Goal: Task Accomplishment & Management: Manage account settings

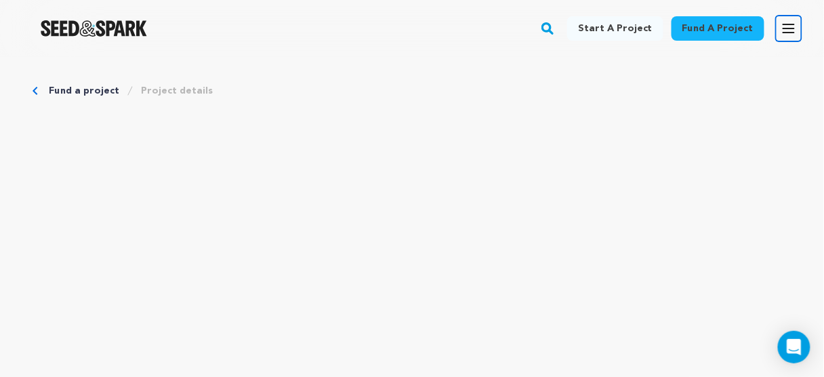
click at [795, 36] on icon "button" at bounding box center [789, 28] width 16 height 16
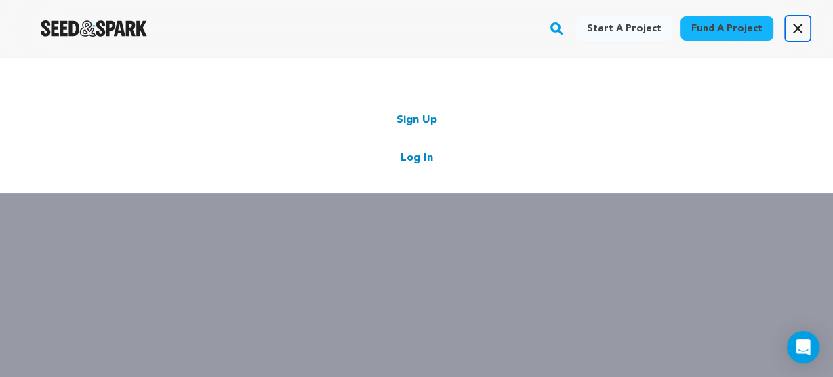
click at [430, 159] on link "Log In" at bounding box center [416, 158] width 33 height 16
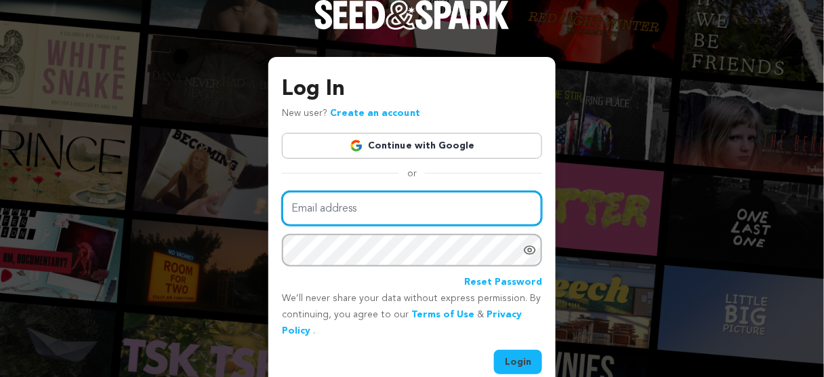
type input "lizajanemovie@gmail.com"
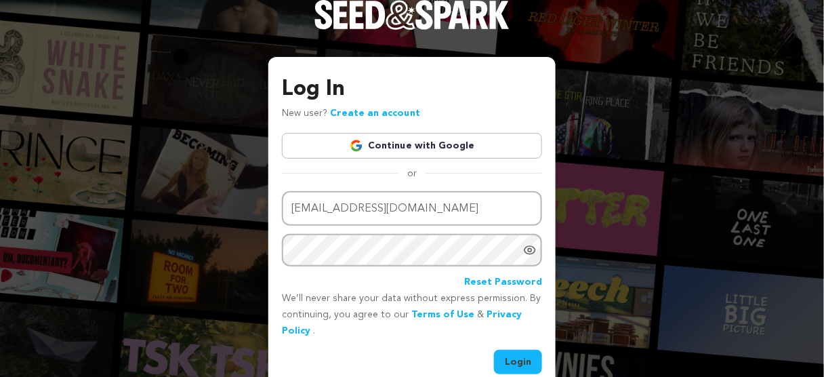
click at [499, 360] on button "Login" at bounding box center [518, 362] width 48 height 24
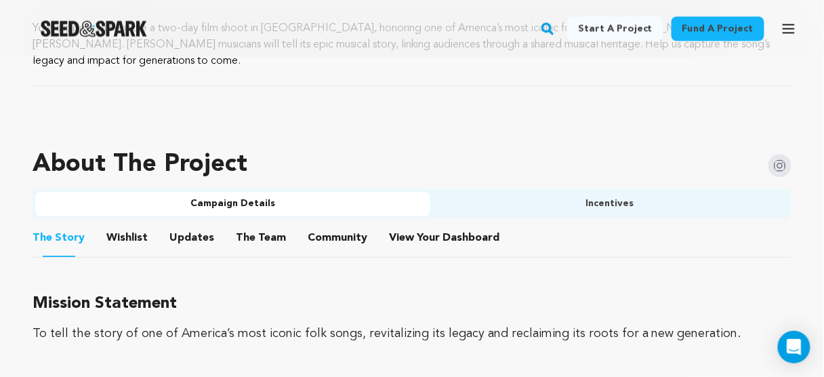
scroll to position [776, 0]
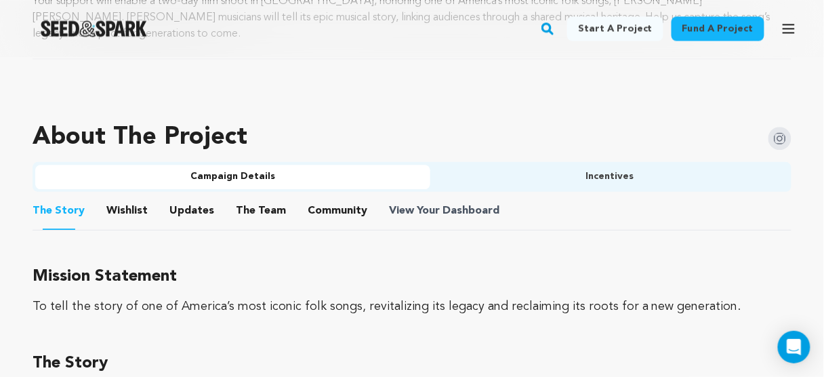
click at [413, 203] on span "View Your Dashboard" at bounding box center [445, 211] width 113 height 16
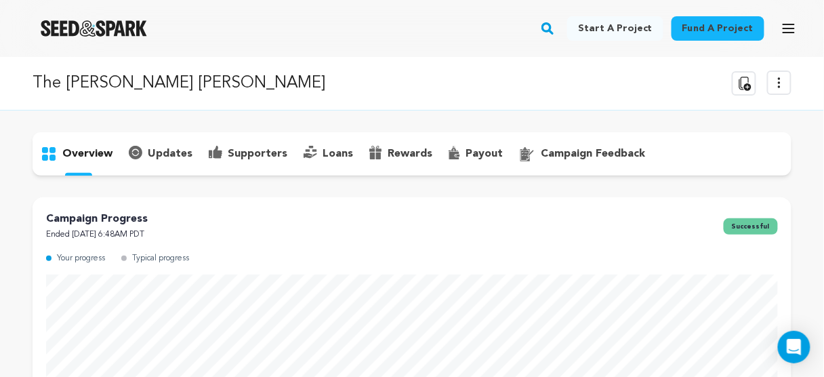
click at [253, 150] on p "supporters" at bounding box center [258, 154] width 60 height 16
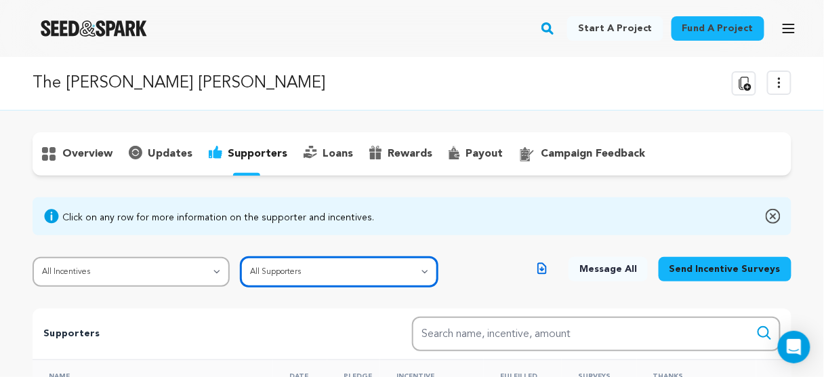
click at [332, 274] on select "All Supporters Survey not sent Survey incomplete Survey complete Incentive not …" at bounding box center [339, 272] width 197 height 30
select select "pledge_incomplete"
click at [241, 257] on select "All Supporters Survey not sent Survey incomplete Survey complete Incentive not …" at bounding box center [339, 272] width 197 height 30
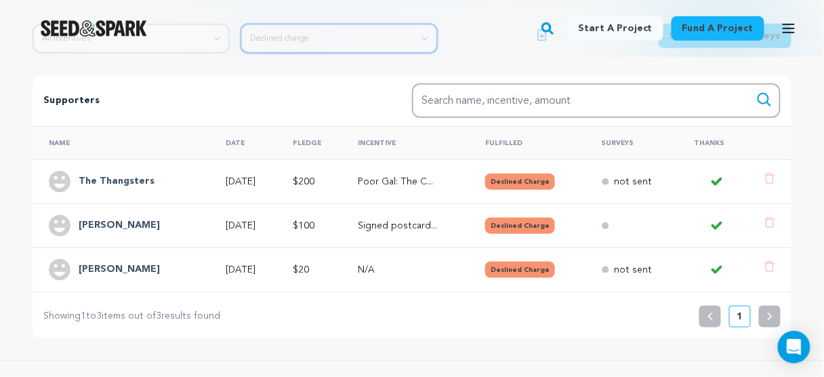
scroll to position [241, 0]
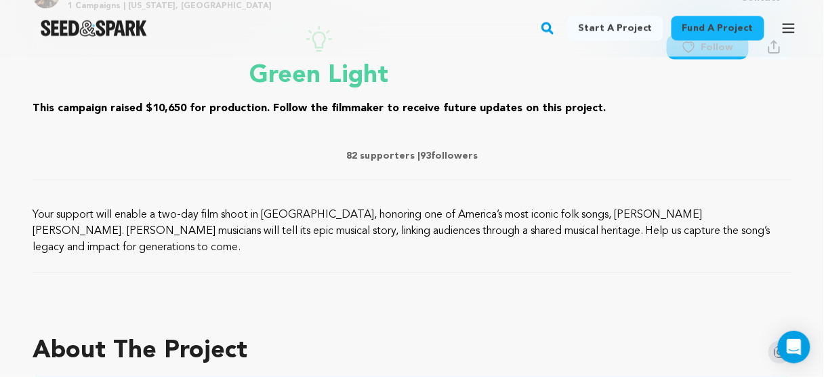
scroll to position [705, 0]
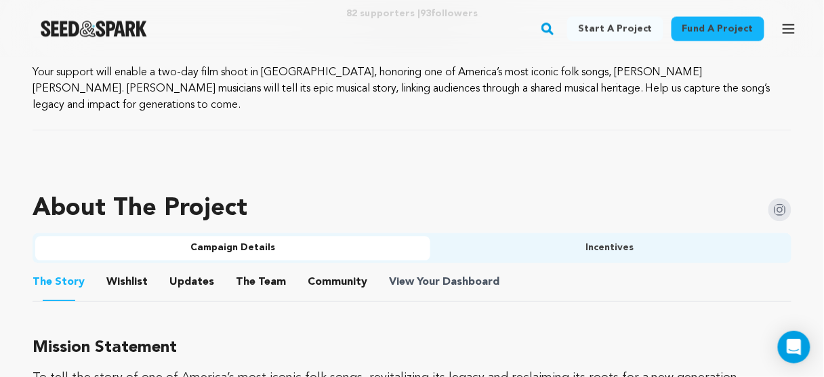
click at [428, 274] on span "View Your Dashboard" at bounding box center [445, 282] width 113 height 16
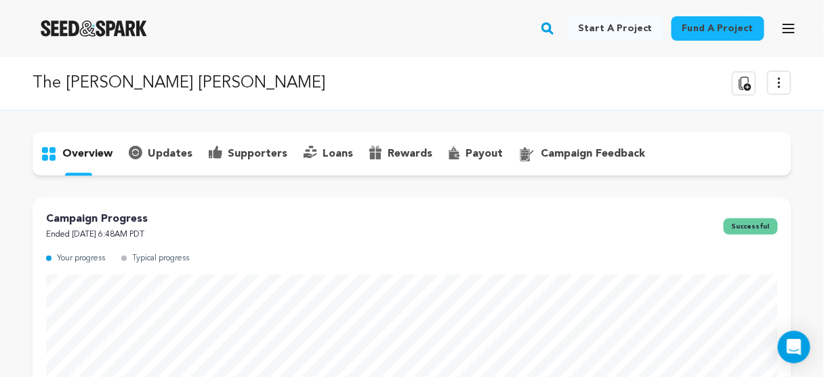
click at [252, 153] on p "supporters" at bounding box center [258, 154] width 60 height 16
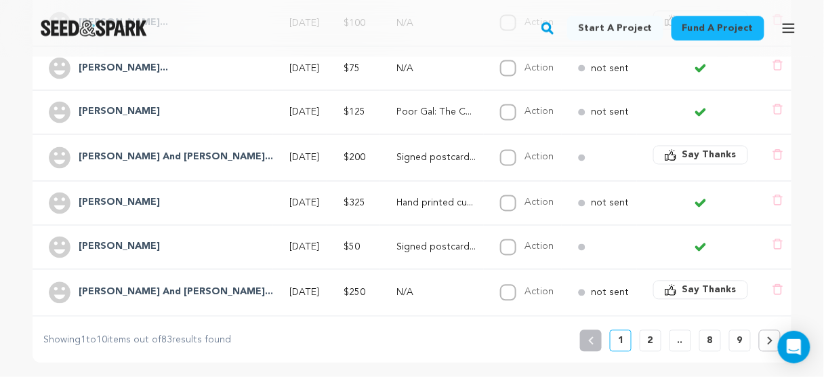
scroll to position [542, 0]
click at [129, 149] on h4 "[PERSON_NAME] And [PERSON_NAME]..." at bounding box center [176, 157] width 194 height 16
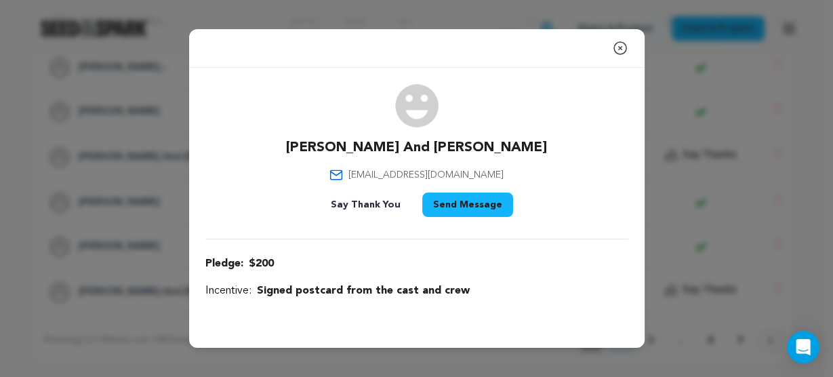
click at [167, 137] on div "Close modal Mike And Cathy Milley glynnmilley@gmail.com" at bounding box center [416, 188] width 833 height 377
click at [619, 47] on icon "button" at bounding box center [620, 48] width 12 height 12
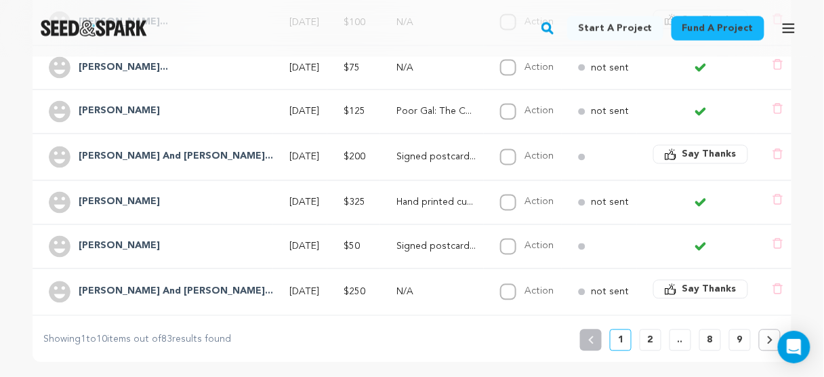
click at [133, 284] on h4 "Michael And Mau..." at bounding box center [176, 292] width 194 height 16
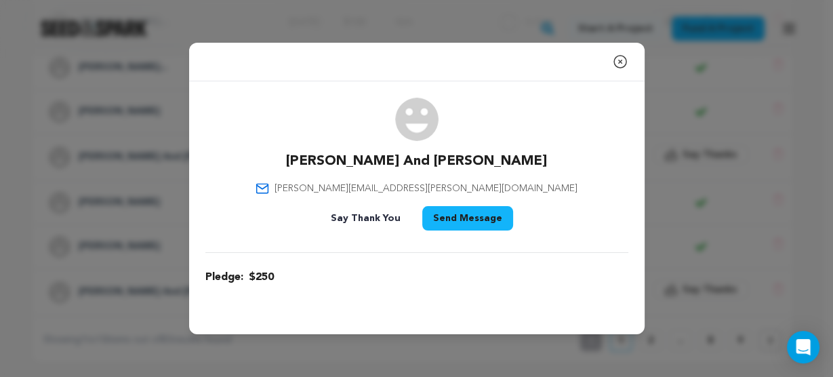
click at [142, 196] on div "Close modal Michael And Maureen Chadwick maureen.t.chadwick@gmail.com" at bounding box center [416, 188] width 833 height 377
click at [618, 62] on icon "button" at bounding box center [620, 62] width 16 height 16
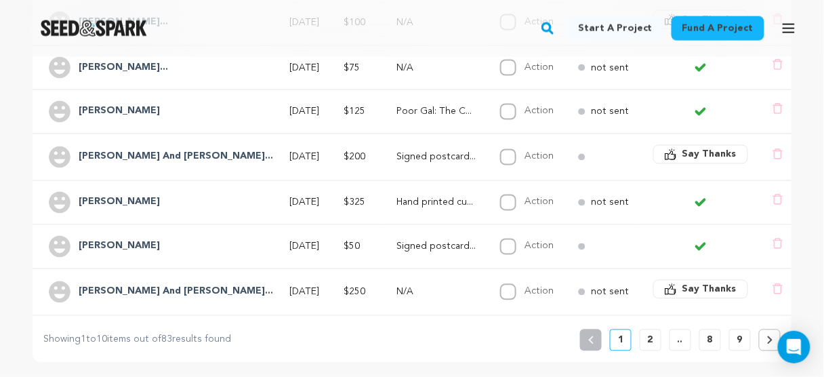
click at [131, 149] on h4 "Mike And Cathy..." at bounding box center [176, 157] width 194 height 16
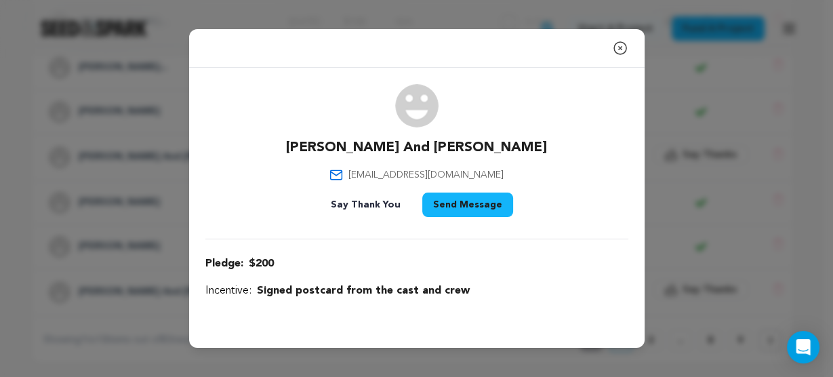
click at [121, 154] on div "Close modal Mike And Cathy Milley glynnmilley@gmail.com" at bounding box center [416, 188] width 833 height 377
click at [619, 49] on icon "button" at bounding box center [620, 48] width 12 height 12
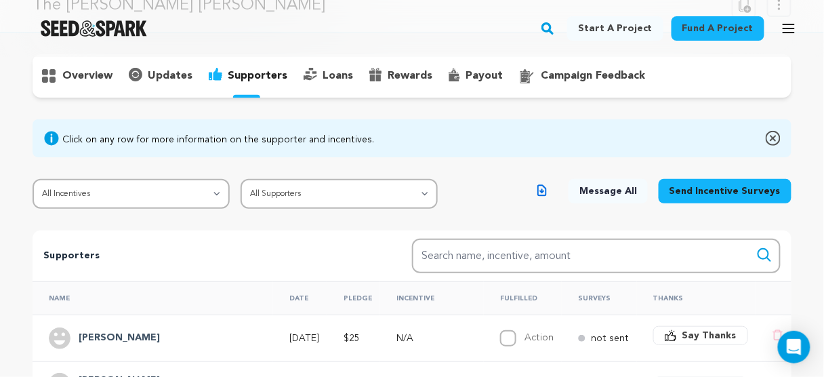
scroll to position [163, 0]
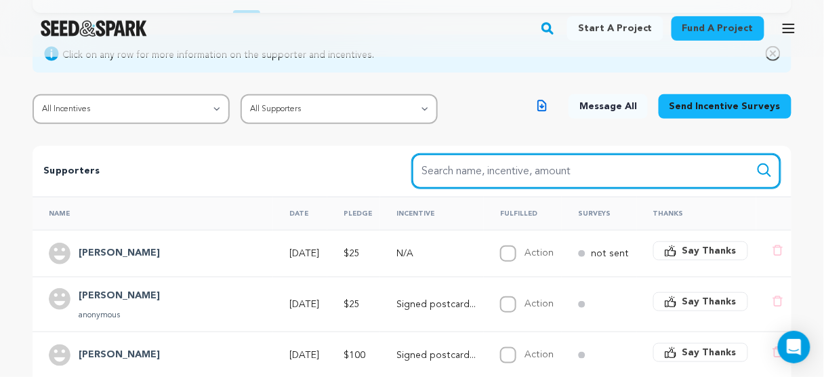
click at [482, 170] on input "Search name, item" at bounding box center [596, 171] width 369 height 35
type input "winch"
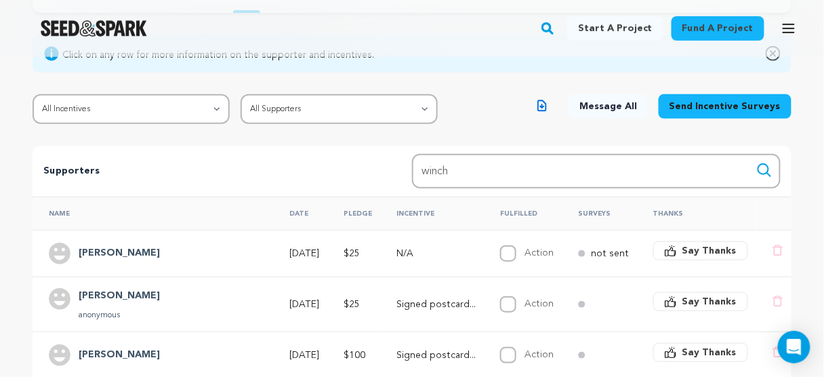
click at [756, 171] on icon "submit" at bounding box center [764, 170] width 16 height 16
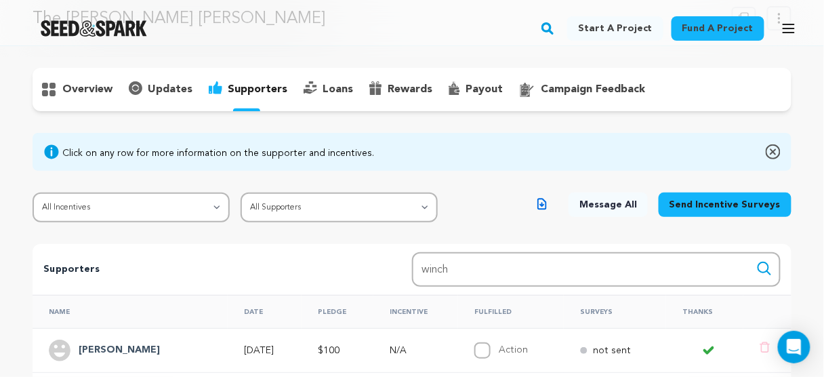
scroll to position [163, 0]
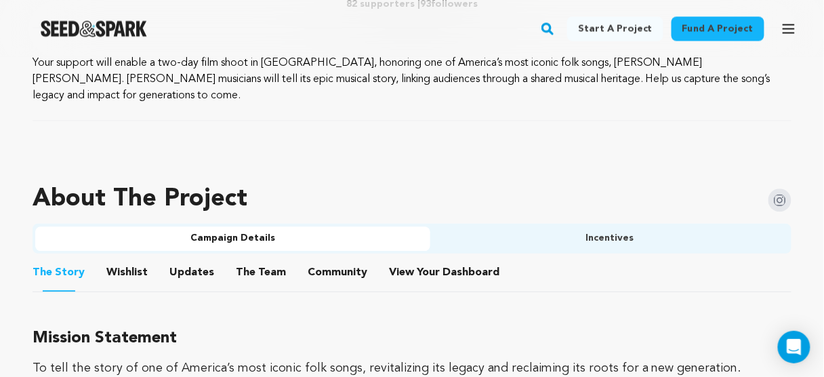
scroll to position [867, 0]
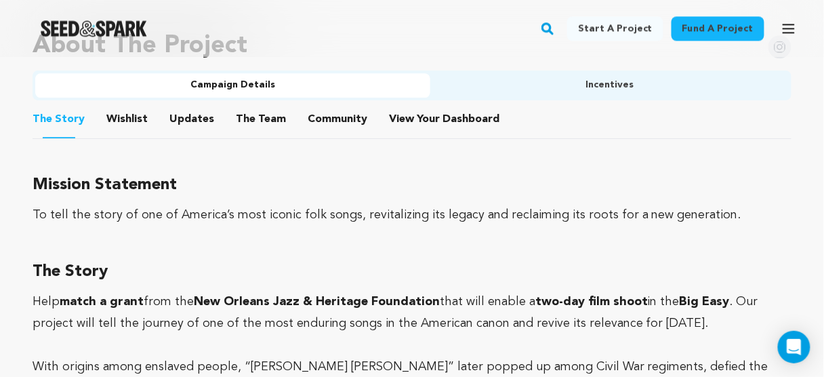
click at [398, 106] on button "View Your Dashboard" at bounding box center [405, 122] width 33 height 33
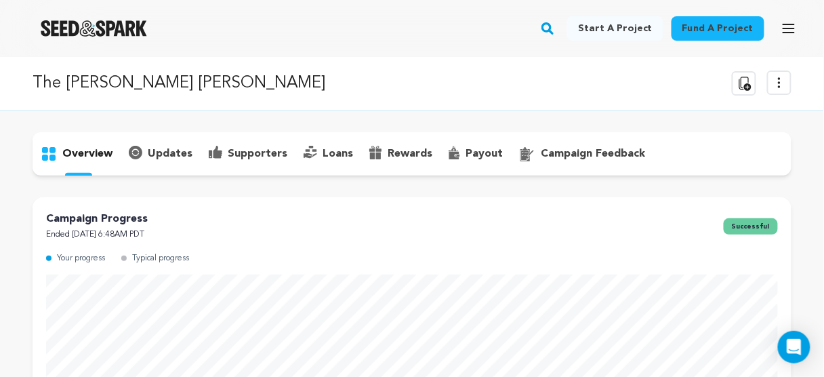
click at [245, 154] on p "supporters" at bounding box center [258, 154] width 60 height 16
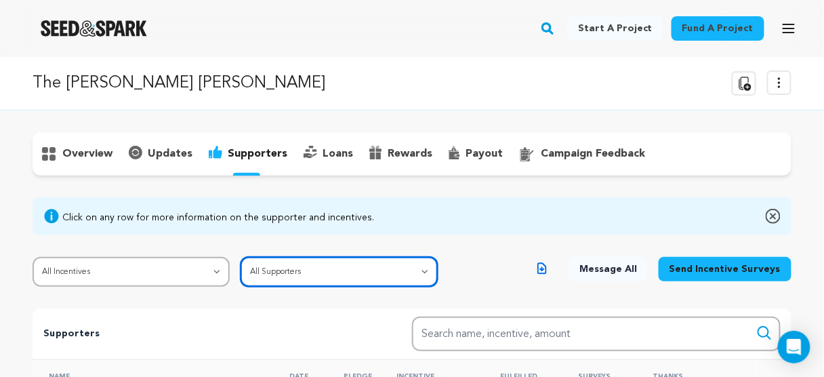
click at [326, 270] on select "All Supporters Survey not sent Survey incomplete Survey complete Incentive not …" at bounding box center [339, 272] width 197 height 30
select select "pledge_incomplete"
click at [241, 257] on select "All Supporters Survey not sent Survey incomplete Survey complete Incentive not …" at bounding box center [339, 272] width 197 height 30
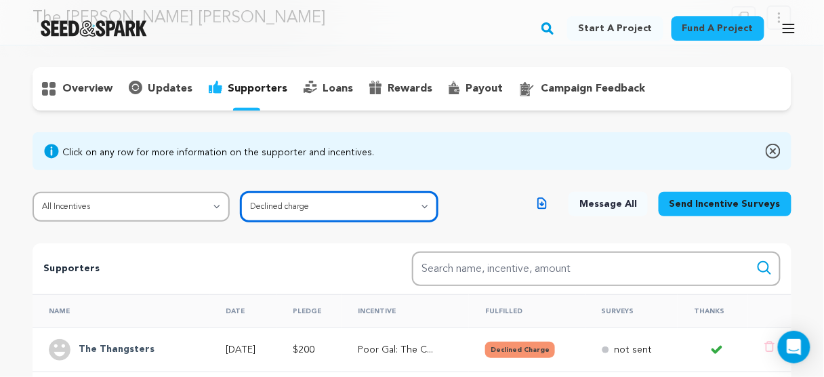
scroll to position [217, 0]
